Goal: Use online tool/utility

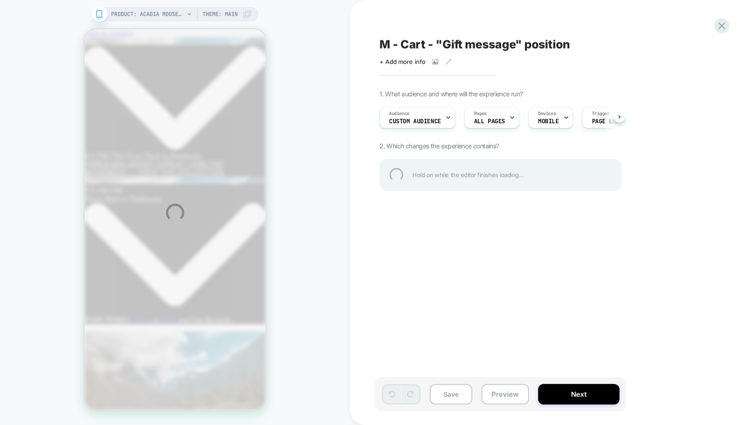
click at [502, 392] on div "PRODUCT: Acadia Moose Quarter Zip Fleece PRODUCT: Acadia Moose Quarter Zip Flee…" at bounding box center [376, 212] width 752 height 425
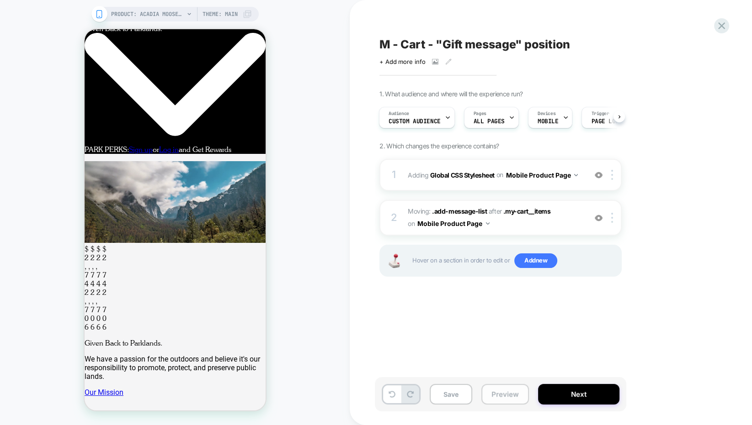
click at [493, 401] on button "Preview" at bounding box center [505, 394] width 48 height 21
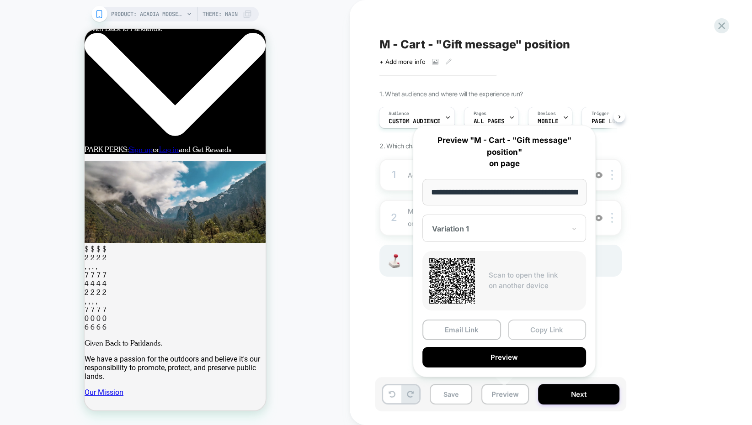
click at [540, 326] on button "Copy Link" at bounding box center [547, 330] width 79 height 21
